Goal: Task Accomplishment & Management: Complete application form

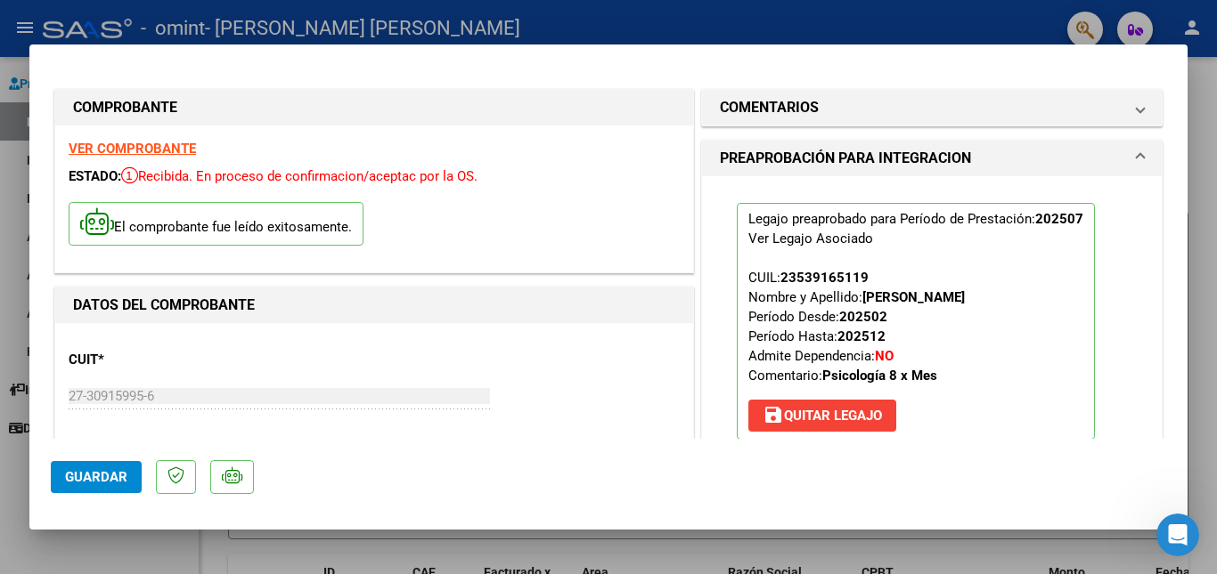
click at [828, 554] on span "Agregar Documento" at bounding box center [823, 562] width 145 height 16
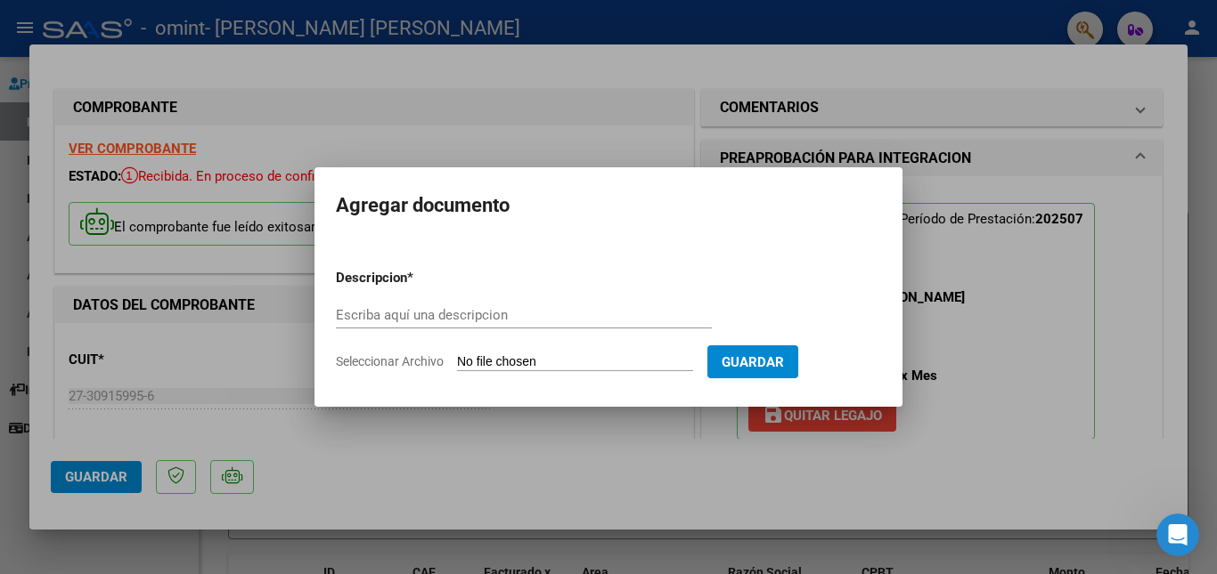
scroll to position [331, 0]
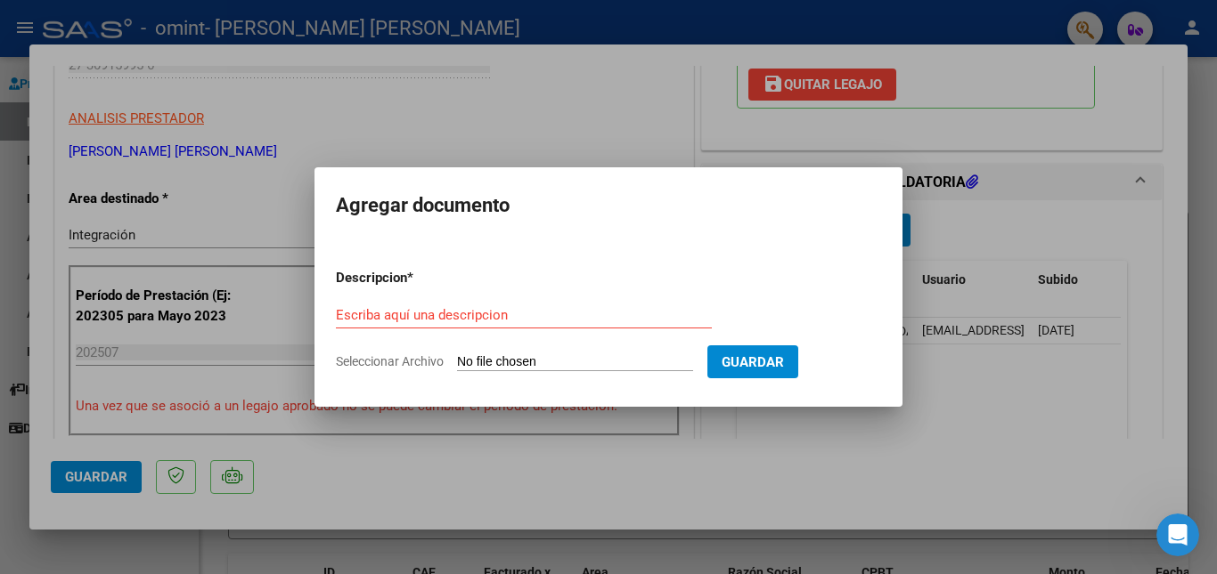
click at [490, 362] on input "Seleccionar Archivo" at bounding box center [575, 362] width 236 height 17
type input "C:\fakepath\Informe EVOLUTIVO [DATE] - OS.docx"
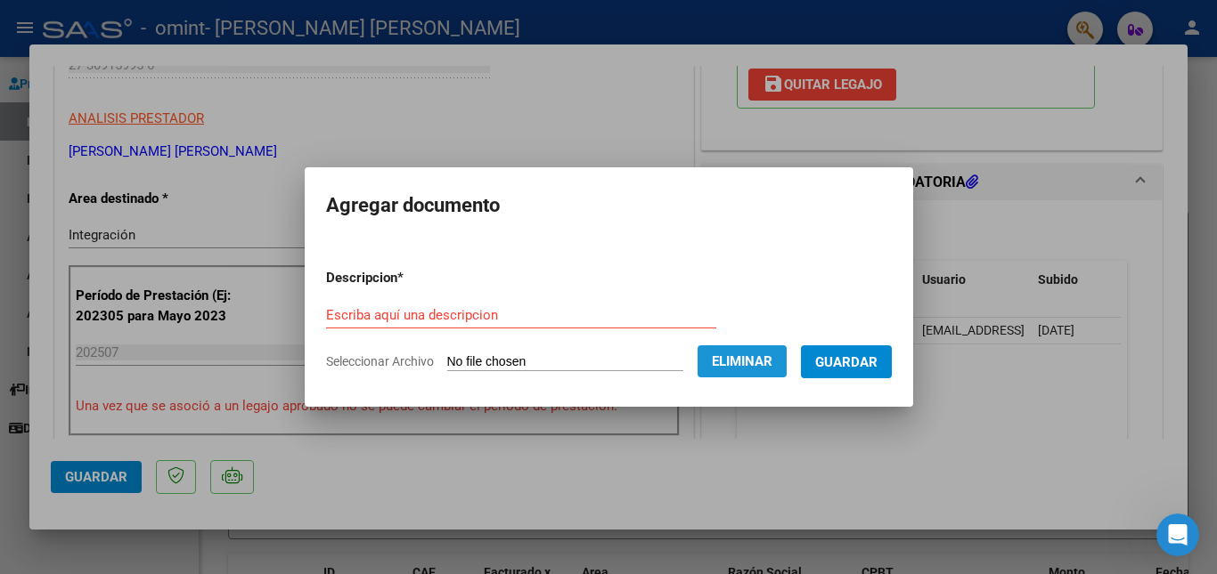
click at [759, 357] on span "Eliminar" at bounding box center [742, 362] width 61 height 16
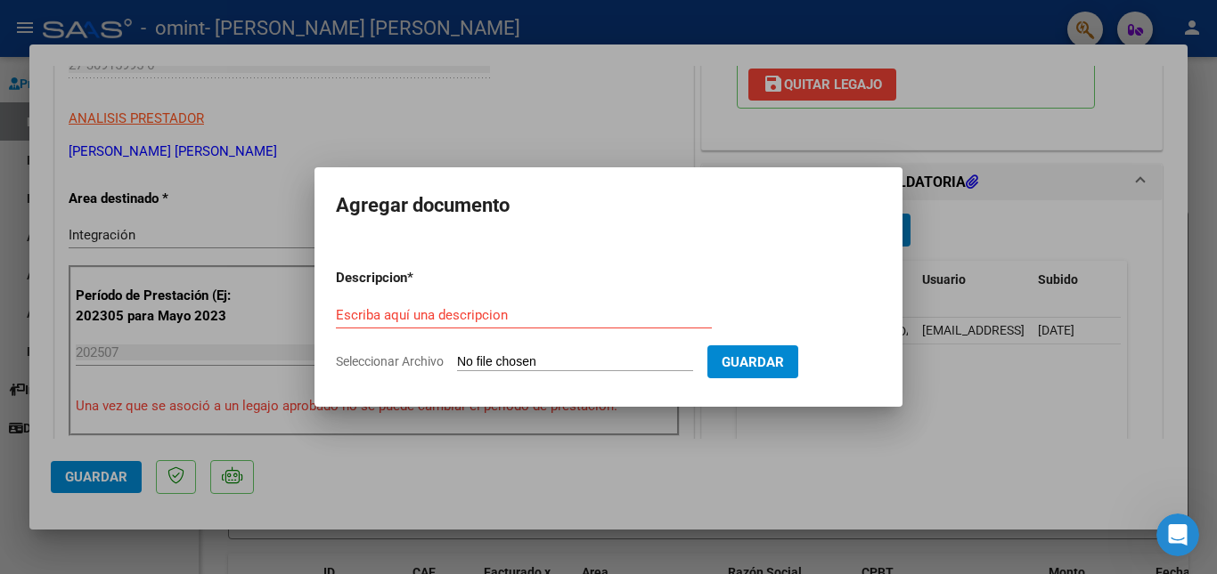
click at [971, 362] on div at bounding box center [608, 287] width 1217 height 574
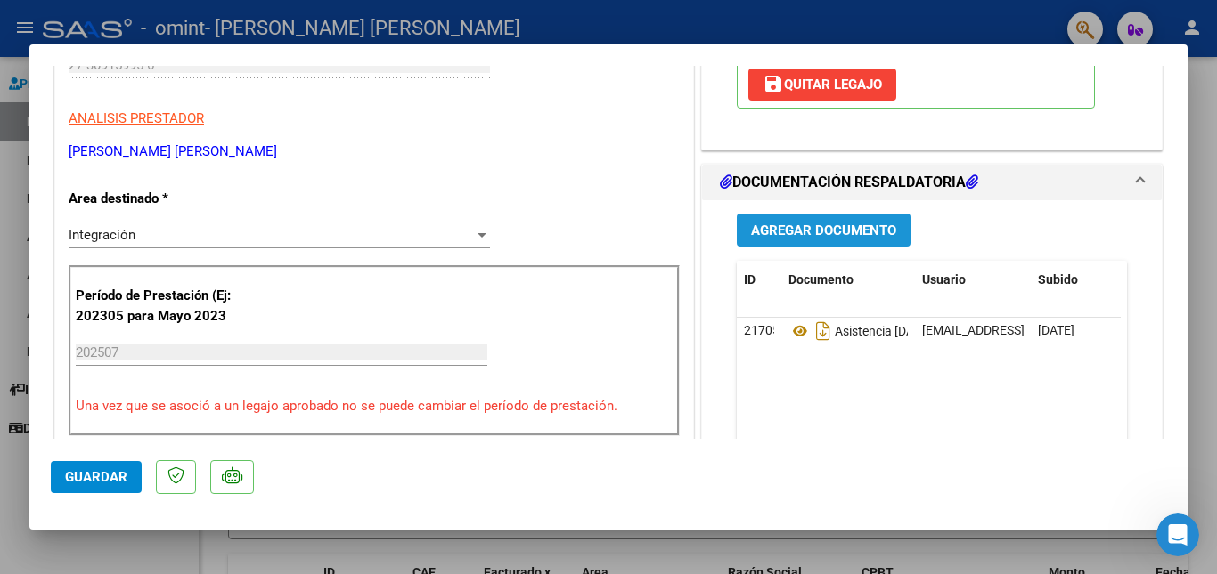
click at [857, 225] on span "Agregar Documento" at bounding box center [823, 231] width 145 height 16
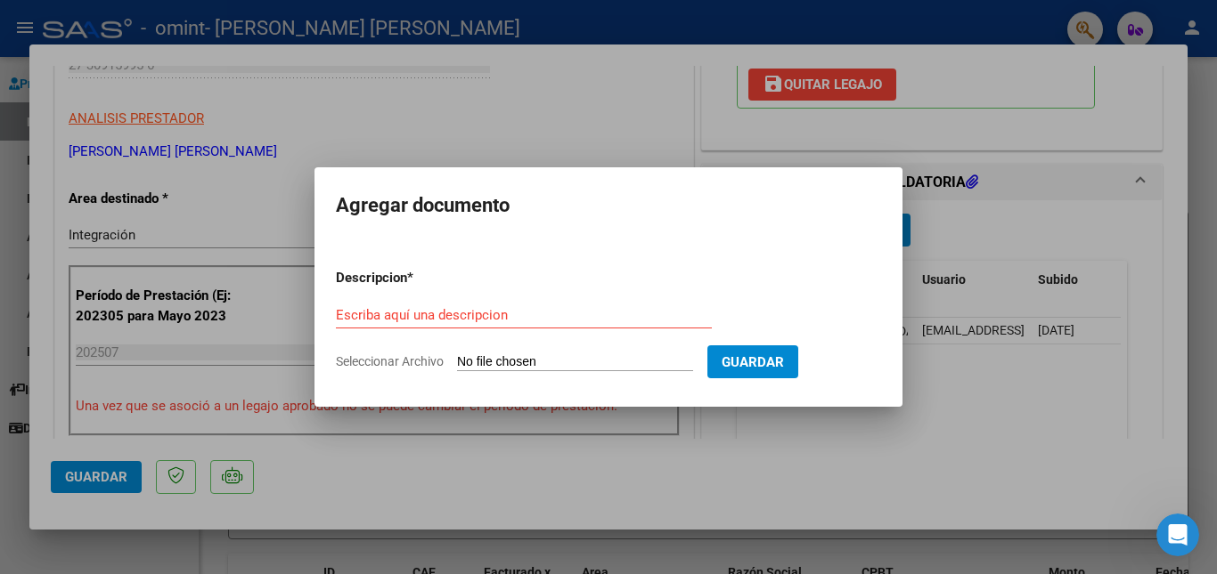
click at [549, 356] on input "Seleccionar Archivo" at bounding box center [575, 362] width 236 height 17
type input "C:\fakepath\Informe EVOLUTIVO [DATE] - OS.pdf"
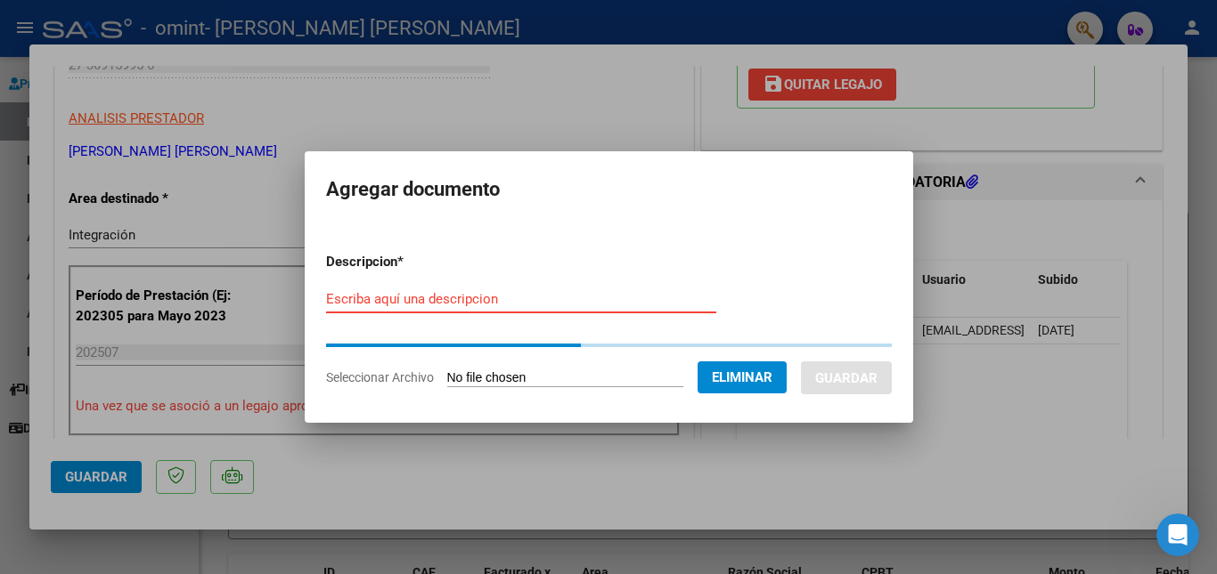
click at [346, 304] on input "Escriba aquí una descripcion" at bounding box center [521, 299] width 390 height 16
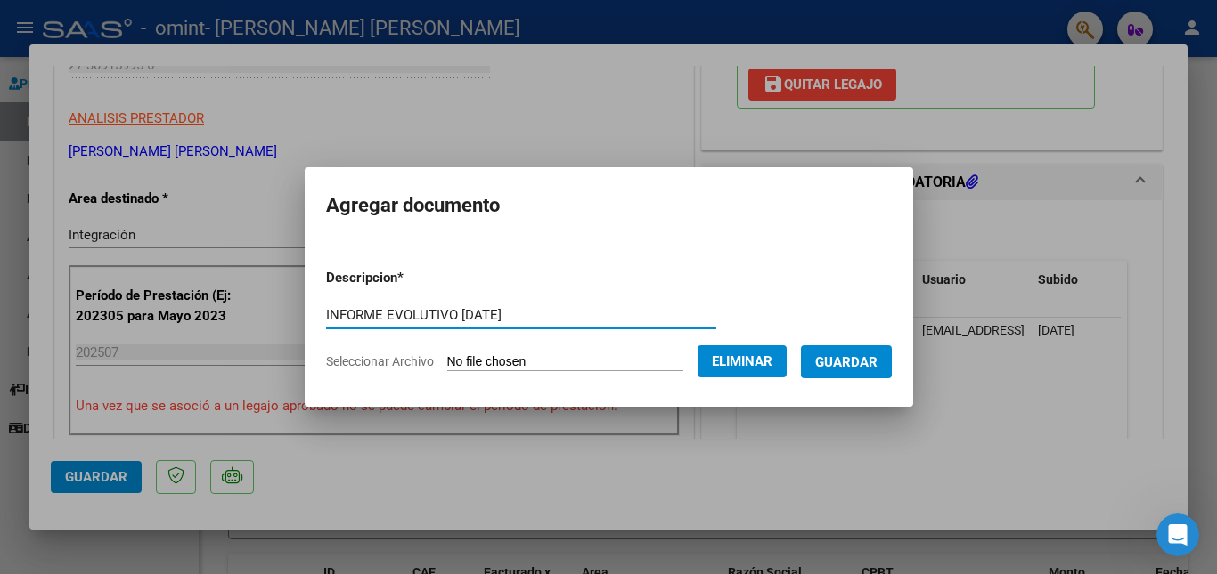
type input "INFORME EVOLUTIVO [DATE]"
click at [861, 357] on span "Guardar" at bounding box center [846, 362] width 62 height 16
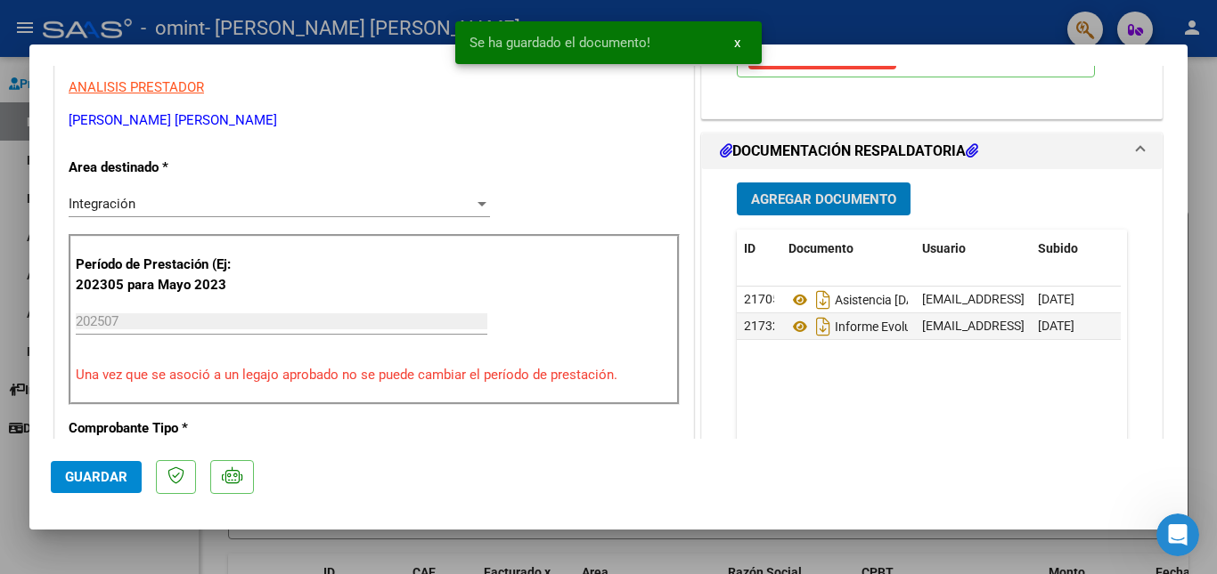
scroll to position [363, 0]
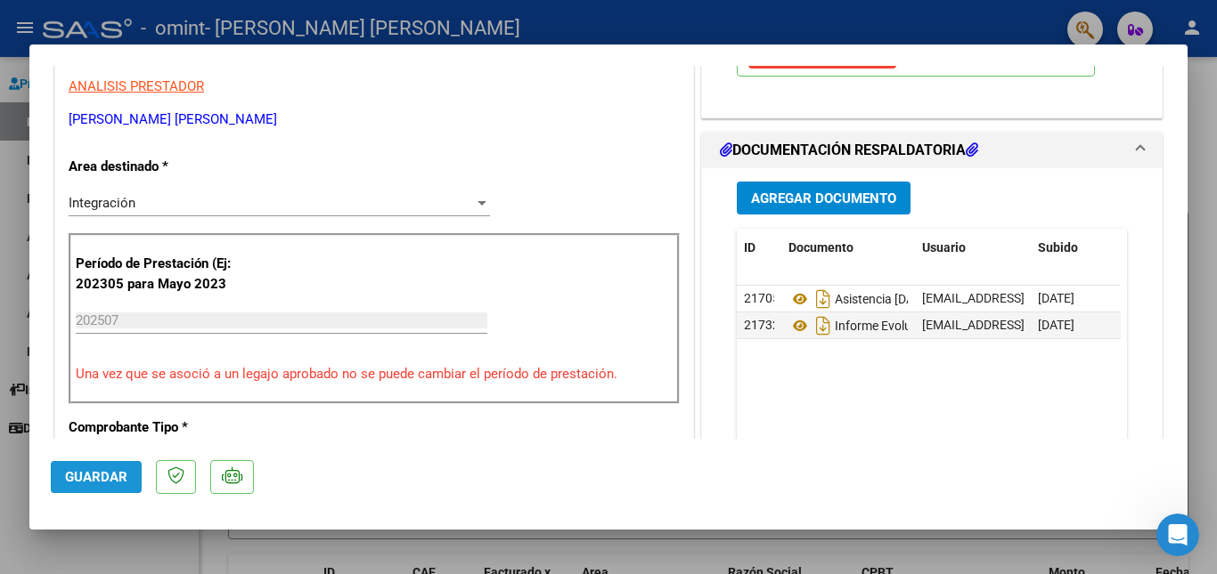
click at [101, 475] on span "Guardar" at bounding box center [96, 477] width 62 height 16
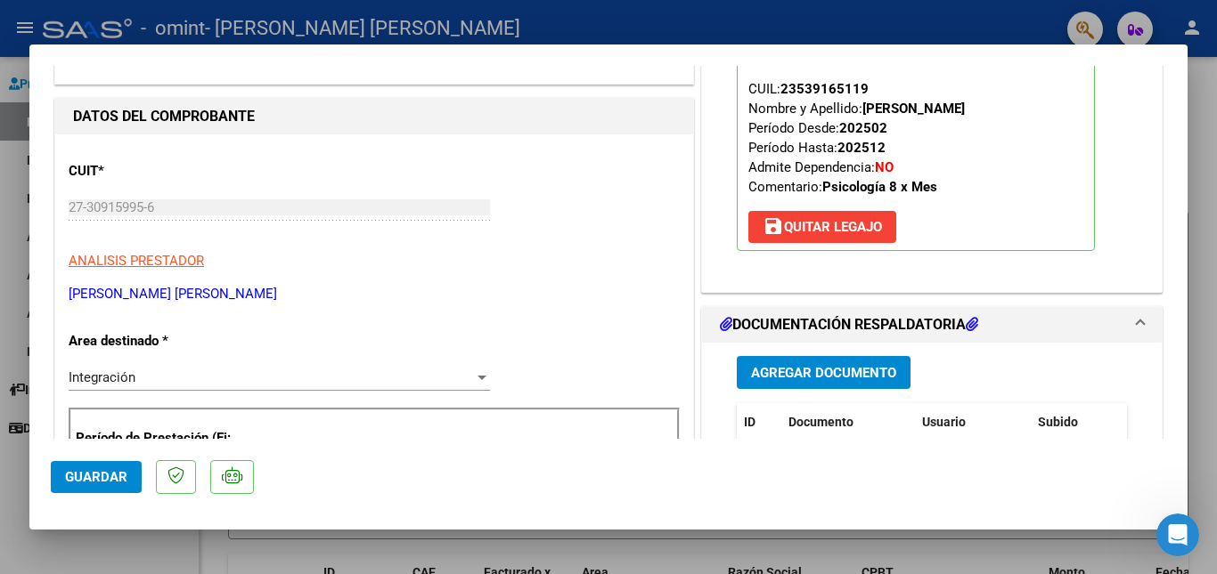
scroll to position [209, 0]
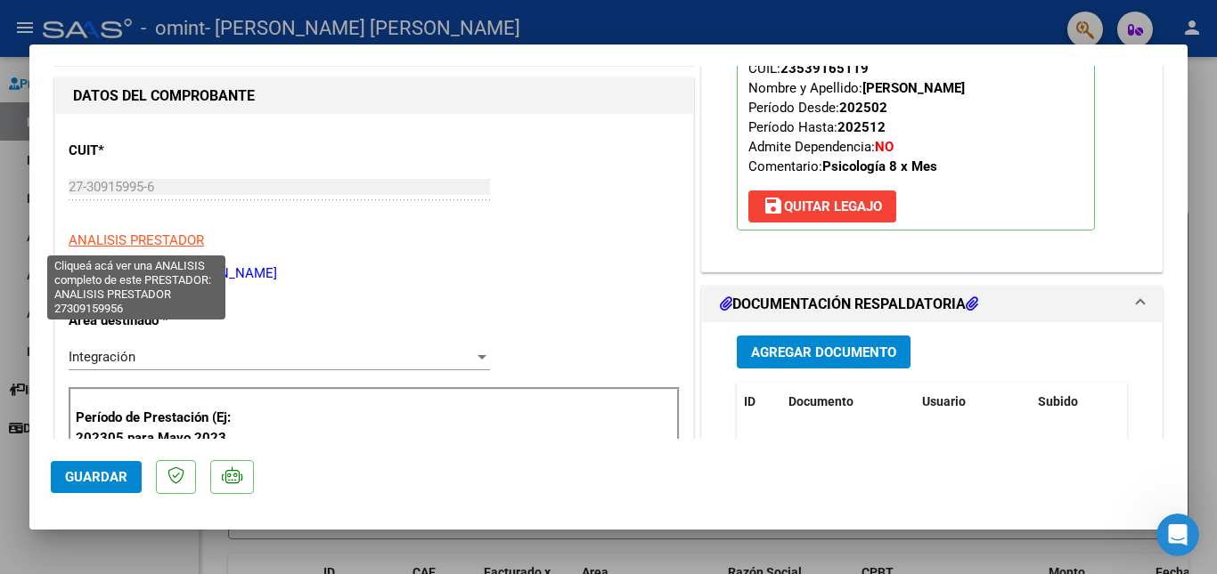
click at [174, 242] on span "ANALISIS PRESTADOR" at bounding box center [136, 240] width 135 height 16
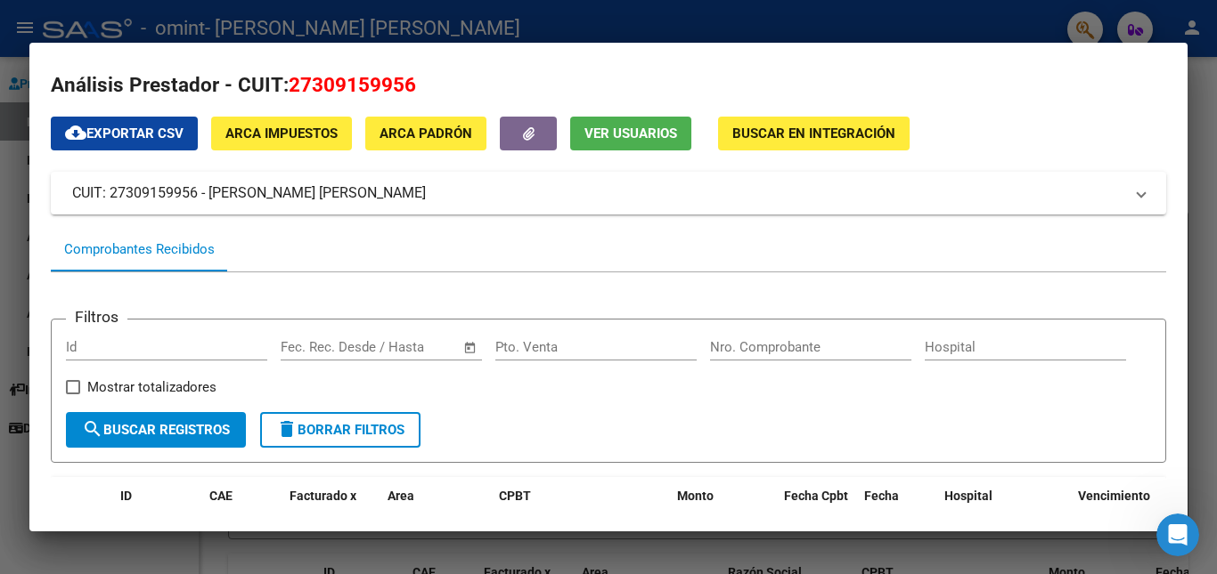
scroll to position [0, 0]
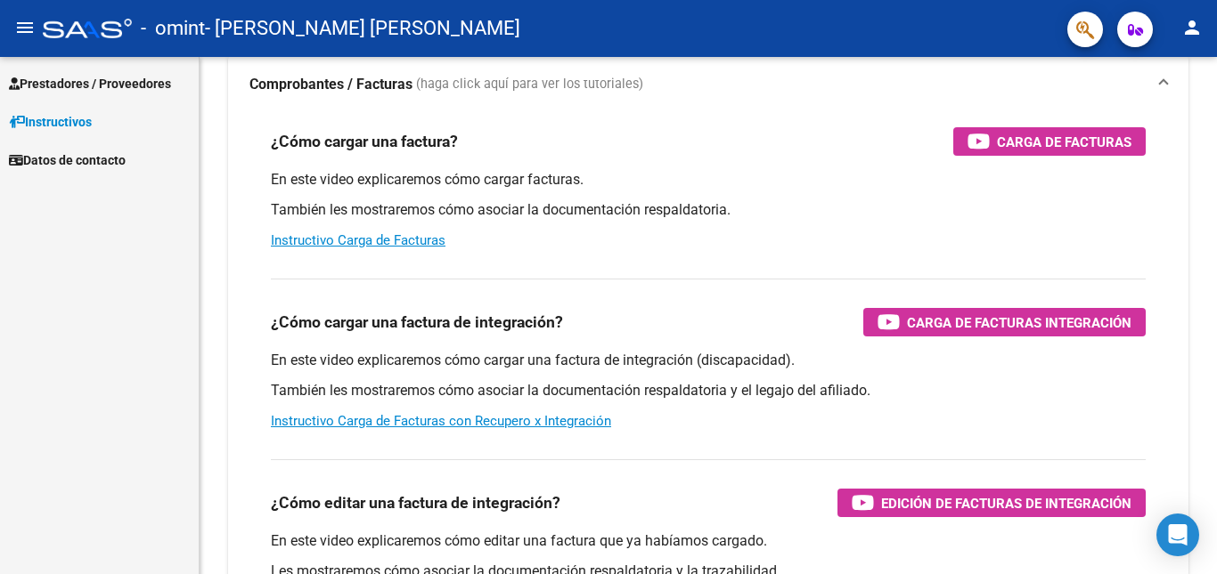
scroll to position [151, 0]
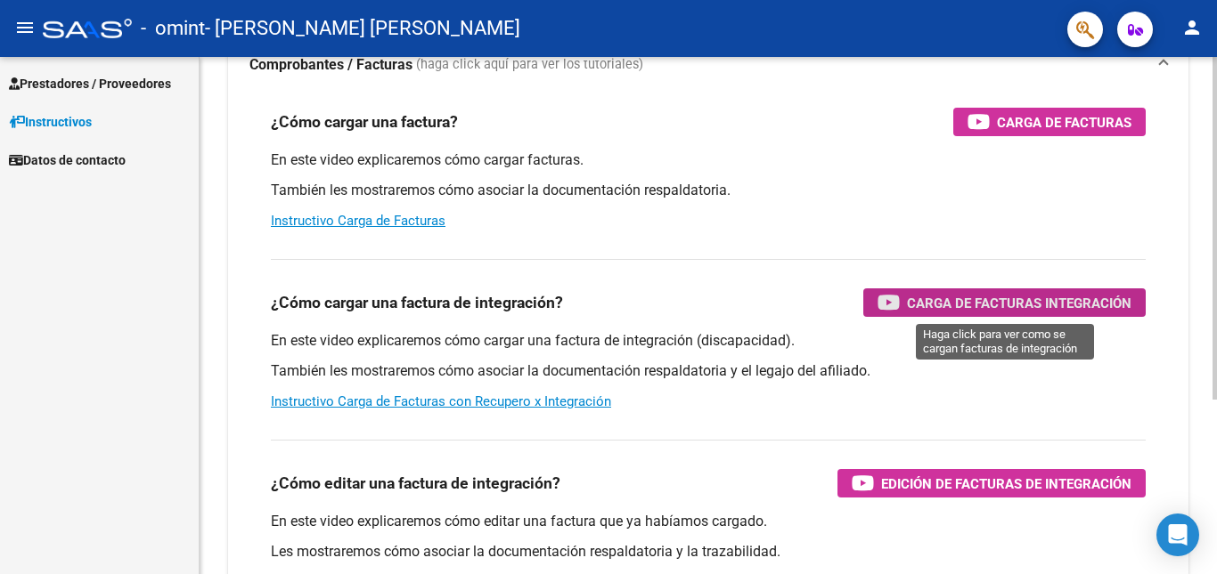
click at [1022, 299] on span "Carga de Facturas Integración" at bounding box center [1019, 303] width 224 height 22
